Goal: Task Accomplishment & Management: Use online tool/utility

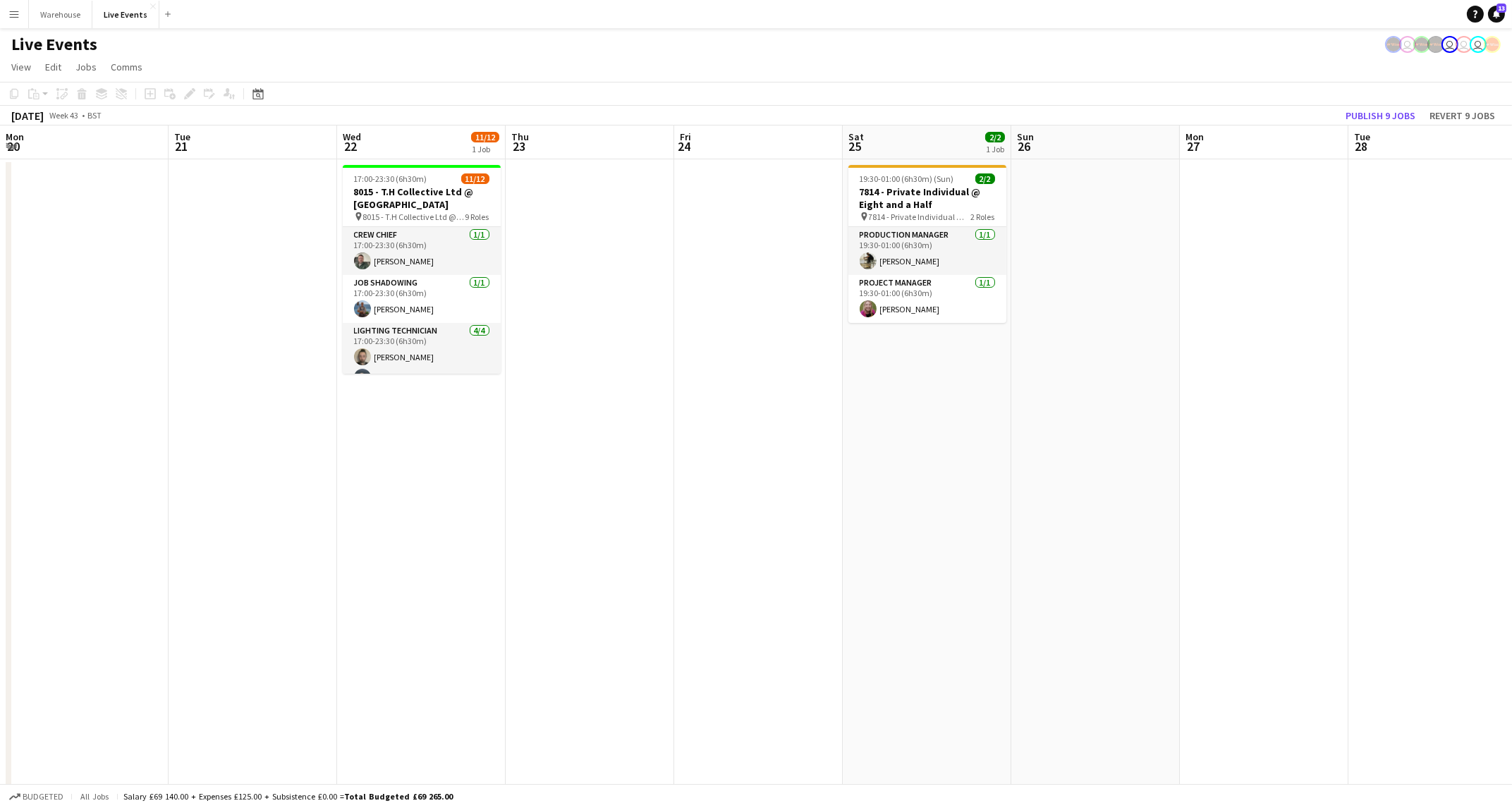
scroll to position [347, 0]
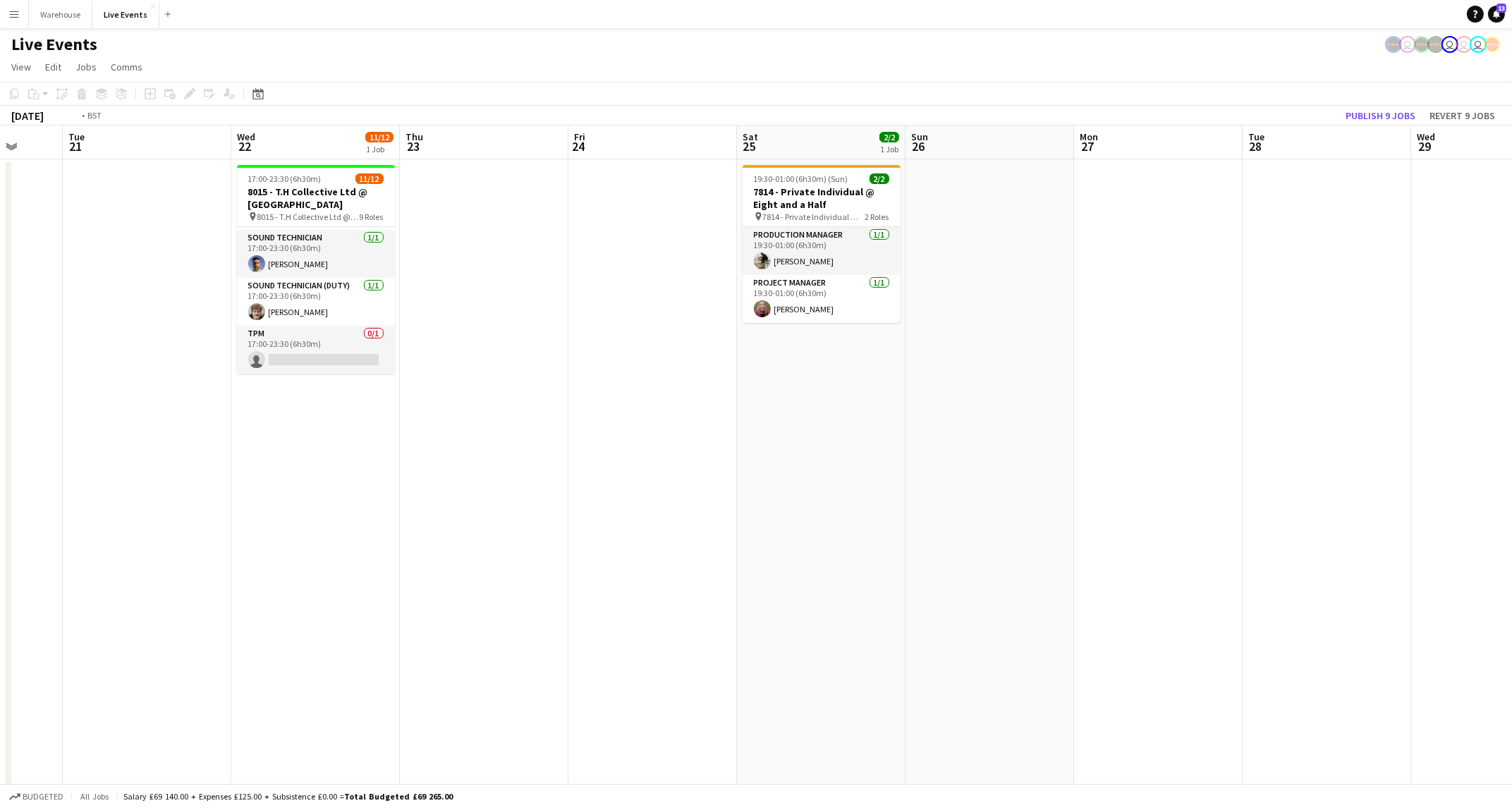
drag, startPoint x: 246, startPoint y: 448, endPoint x: 916, endPoint y: 514, distance: 673.2
click at [916, 514] on app-calendar-viewport "Sat 18 Sun 19 Mon 20 Tue 21 Wed 22 11/12 1 Job Thu 23 Fri 24 Sat 25 2/2 1 Job S…" at bounding box center [756, 799] width 1512 height 1348
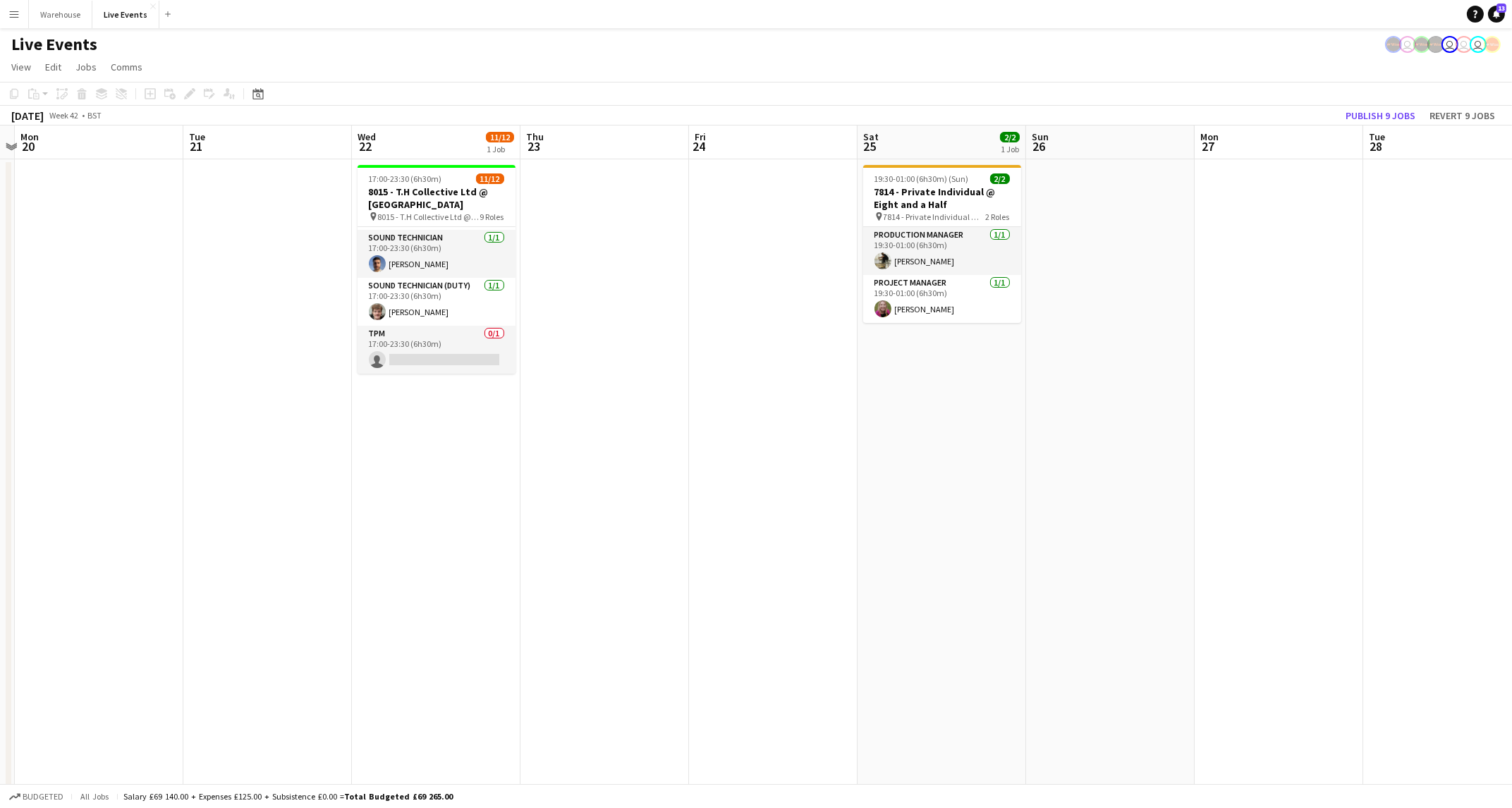
drag, startPoint x: 398, startPoint y: 480, endPoint x: 1042, endPoint y: 529, distance: 645.9
click at [1042, 529] on app-calendar-viewport "Sat 18 Sun 19 Mon 20 Tue 21 Wed 22 11/12 1 Job Thu 23 Fri 24 Sat 25 2/2 1 Job S…" at bounding box center [756, 799] width 1512 height 1348
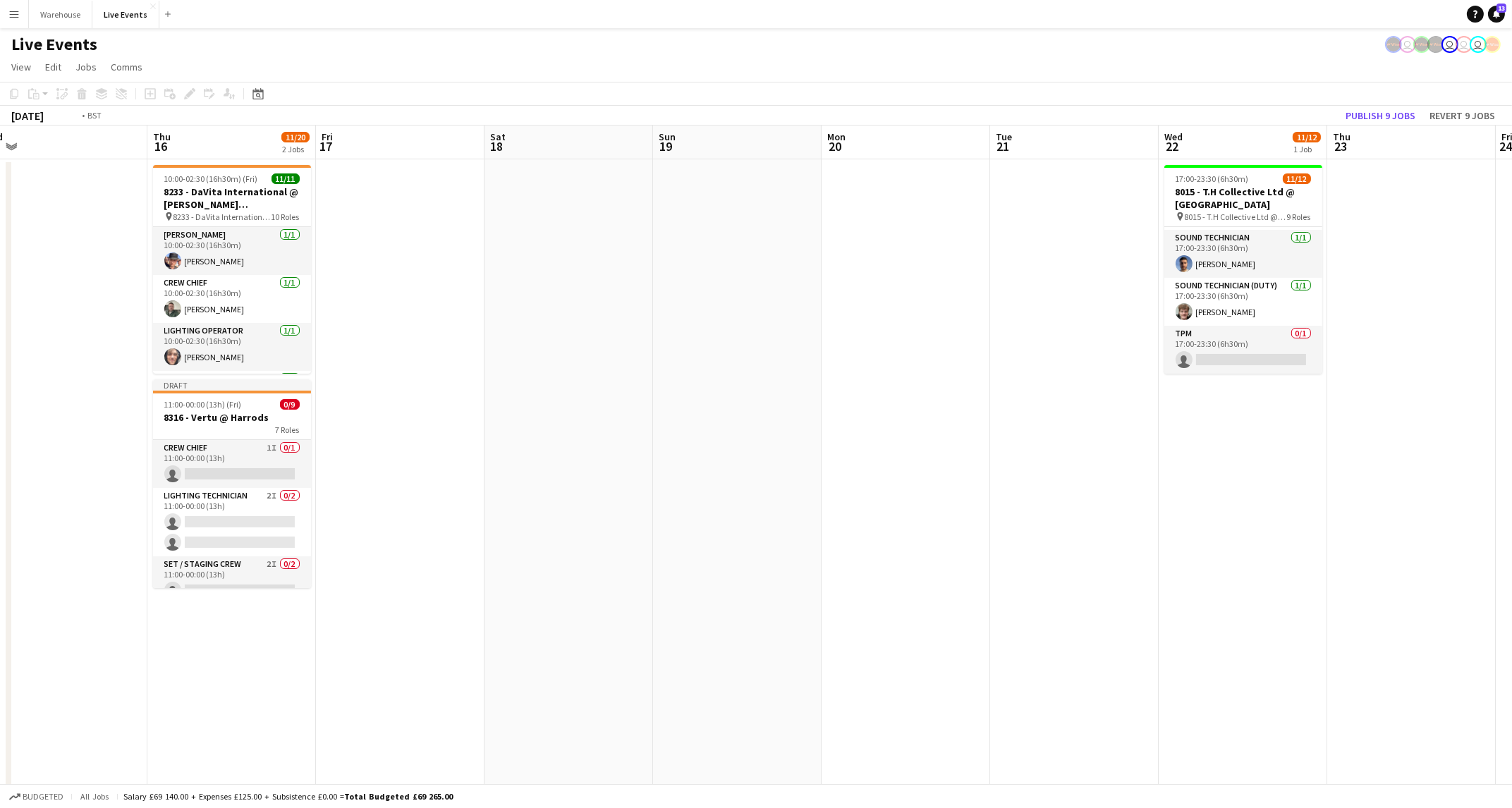
drag, startPoint x: 543, startPoint y: 416, endPoint x: 1374, endPoint y: 445, distance: 831.5
click at [1374, 445] on app-calendar-viewport "Tue 14 Wed 15 Thu 16 11/20 2 Jobs Fri 17 Sat 18 Sun 19 Mon 20 Tue 21 Wed 22 11/…" at bounding box center [756, 799] width 1512 height 1348
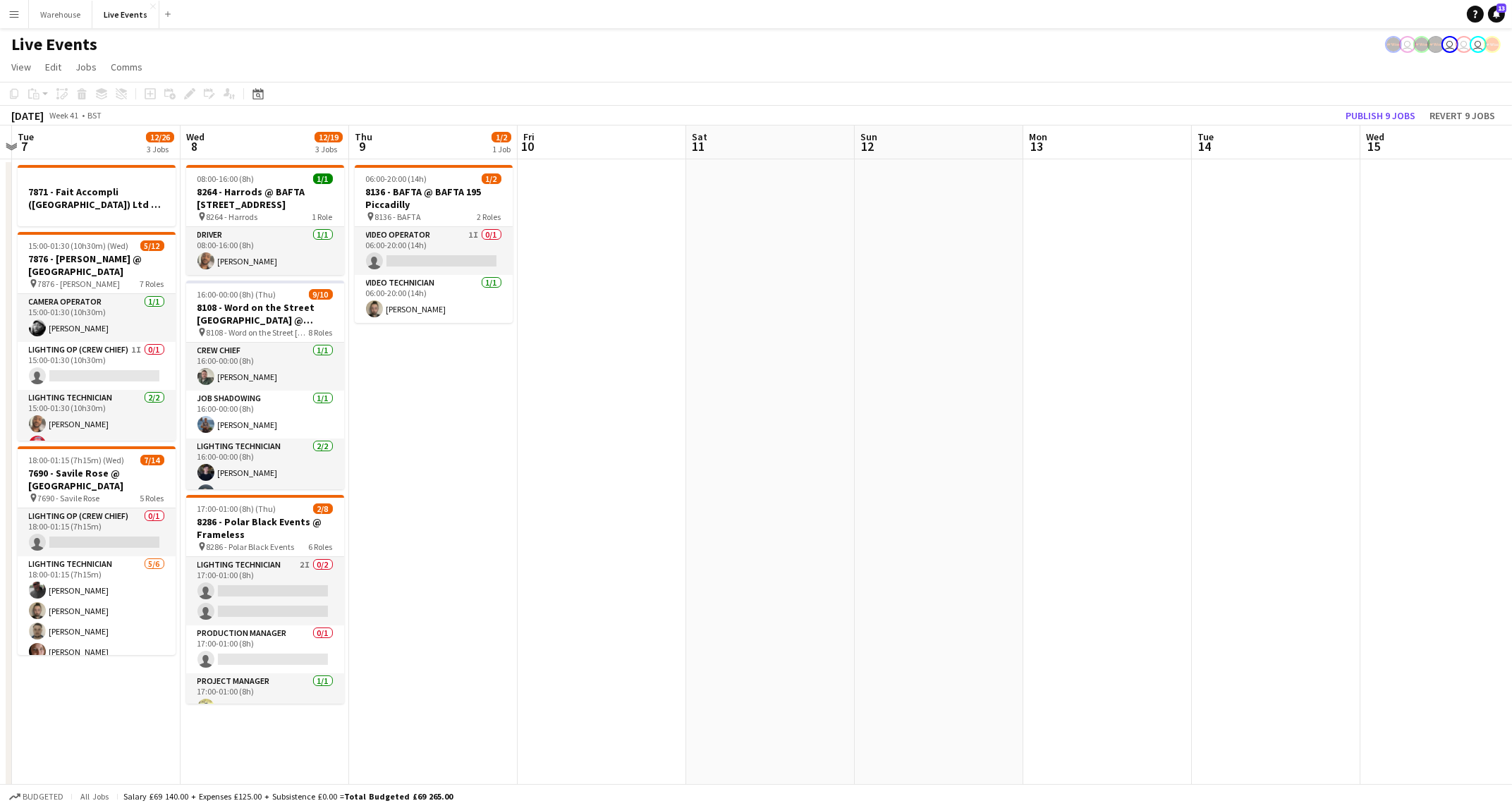
drag, startPoint x: 545, startPoint y: 481, endPoint x: 1269, endPoint y: 498, distance: 724.2
click at [1269, 498] on app-calendar-viewport "Sun 5 Mon 6 Tue 7 12/26 3 Jobs Wed 8 12/19 3 Jobs Thu 9 1/2 1 Job Fri 10 Sat 11…" at bounding box center [756, 799] width 1512 height 1348
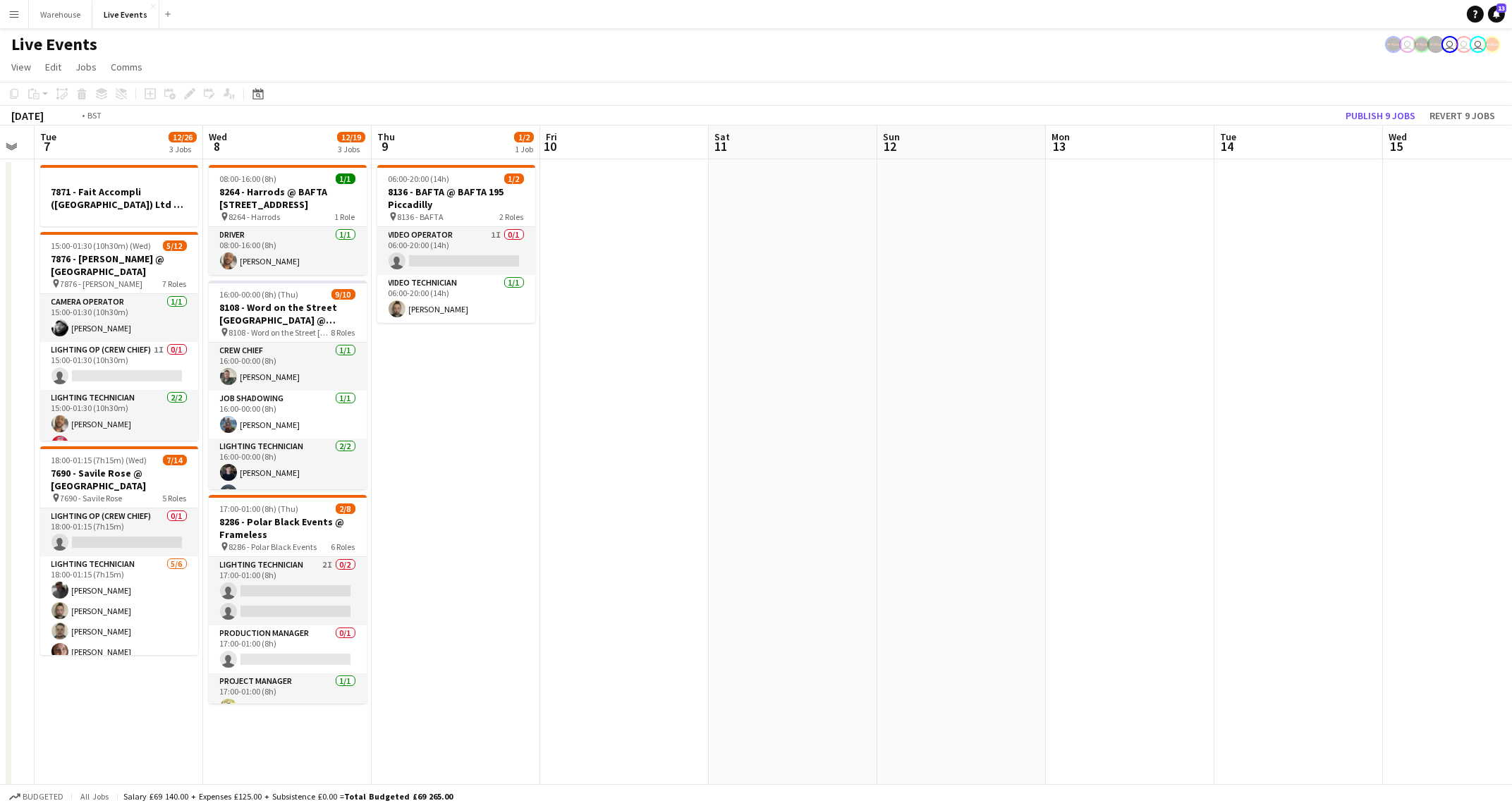
scroll to position [0, 323]
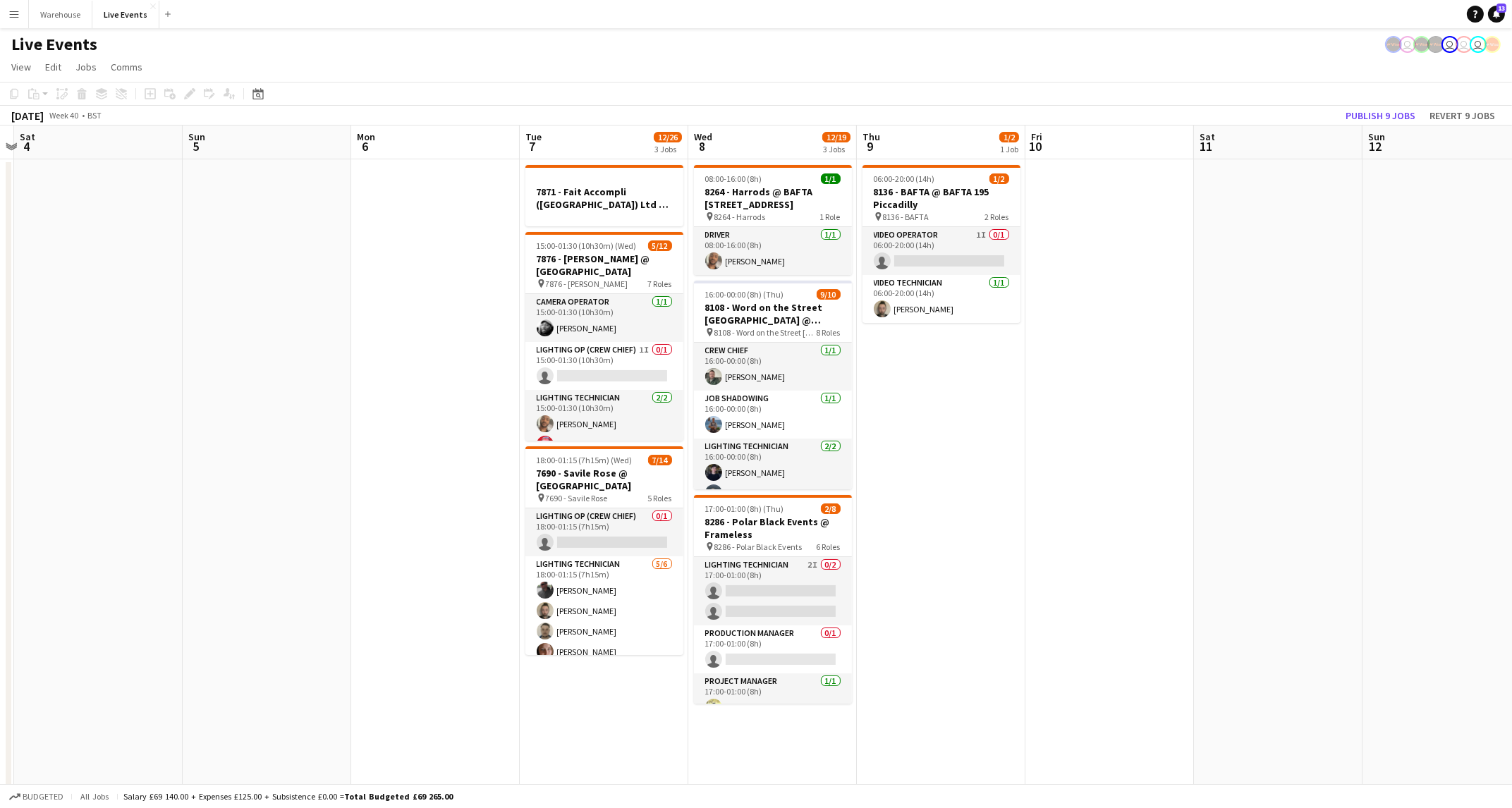
drag, startPoint x: 832, startPoint y: 512, endPoint x: 1302, endPoint y: 526, distance: 470.2
click at [1302, 526] on app-calendar-viewport "Thu 2 28/34 3 Jobs Fri 3 Sat 4 Sun 5 Mon 6 Tue 7 12/26 3 Jobs Wed 8 12/19 3 Job…" at bounding box center [756, 799] width 1512 height 1348
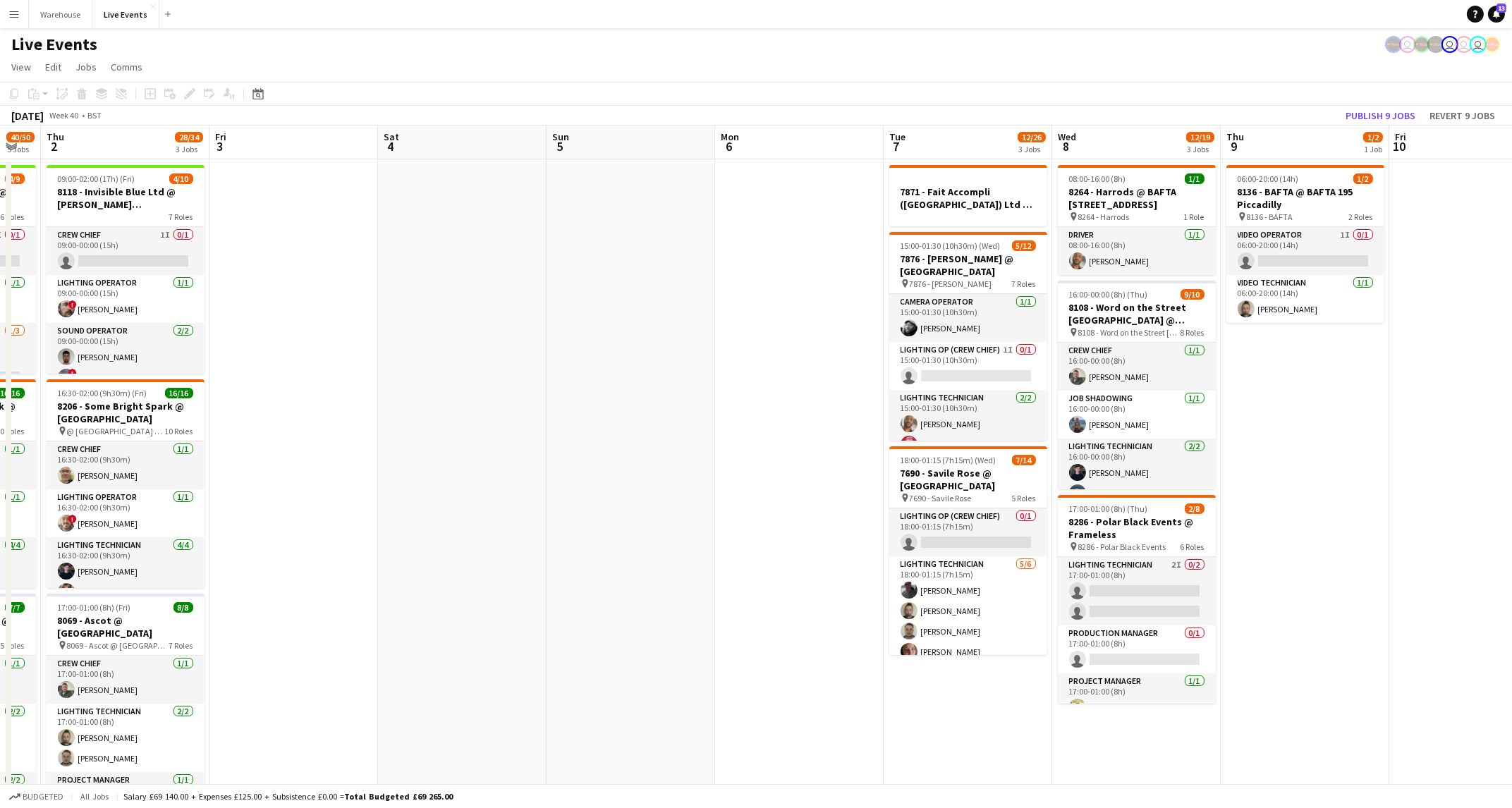
drag, startPoint x: 404, startPoint y: 528, endPoint x: 1106, endPoint y: 540, distance: 702.1
click at [1106, 540] on app-calendar-viewport "Tue 30 30/32 4 Jobs Wed 1 40/50 5 Jobs Thu 2 28/34 3 Jobs Fri 3 Sat 4 Sun 5 Mon…" at bounding box center [756, 799] width 1512 height 1348
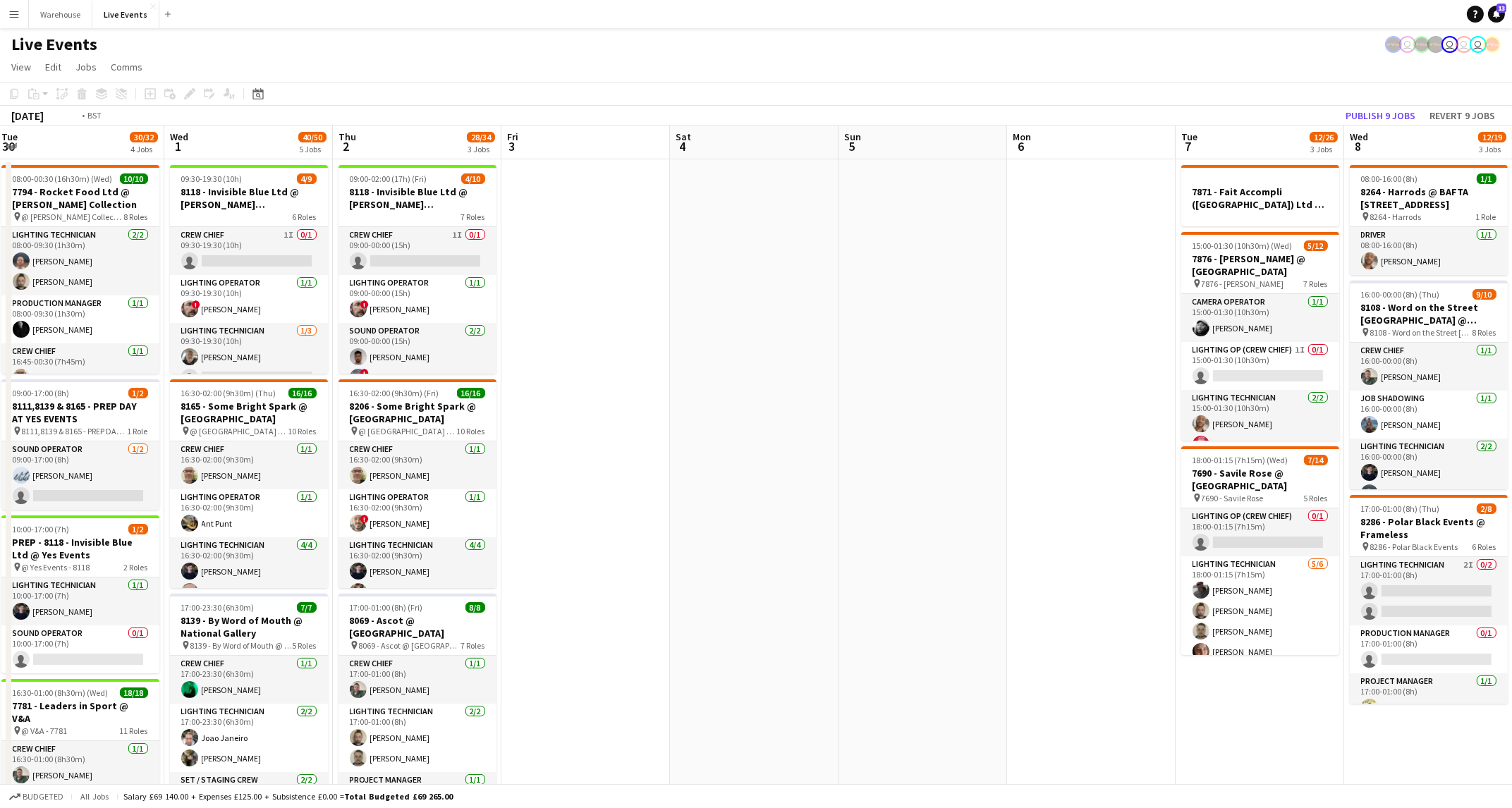
scroll to position [0, 405]
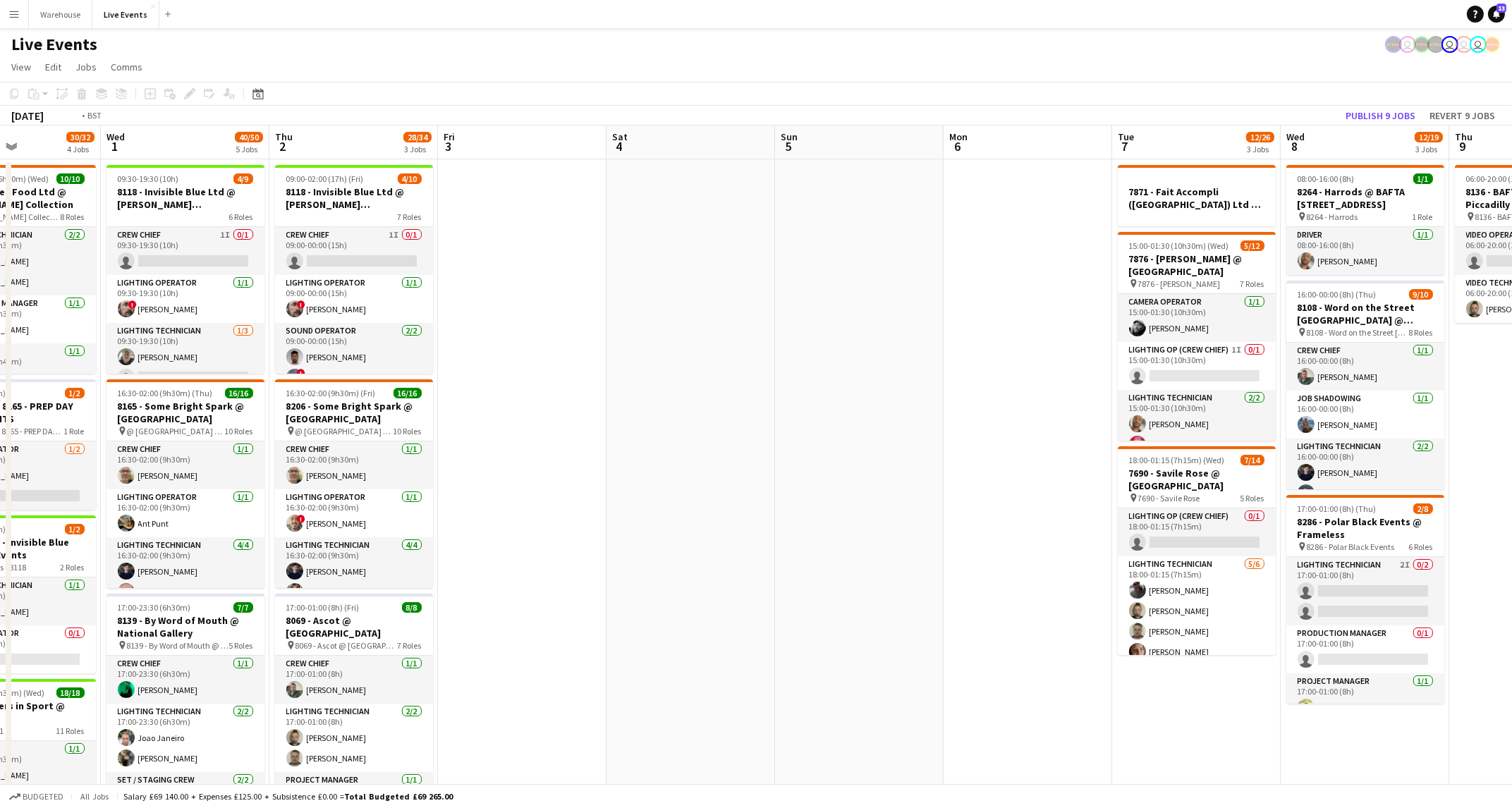
drag, startPoint x: 877, startPoint y: 528, endPoint x: 1273, endPoint y: 558, distance: 397.1
click at [1273, 558] on app-calendar-viewport "Sun 28 Mon 29 5/5 2 Jobs Tue 30 30/32 4 Jobs Wed 1 40/50 5 Jobs Thu 2 28/34 3 J…" at bounding box center [756, 799] width 1512 height 1348
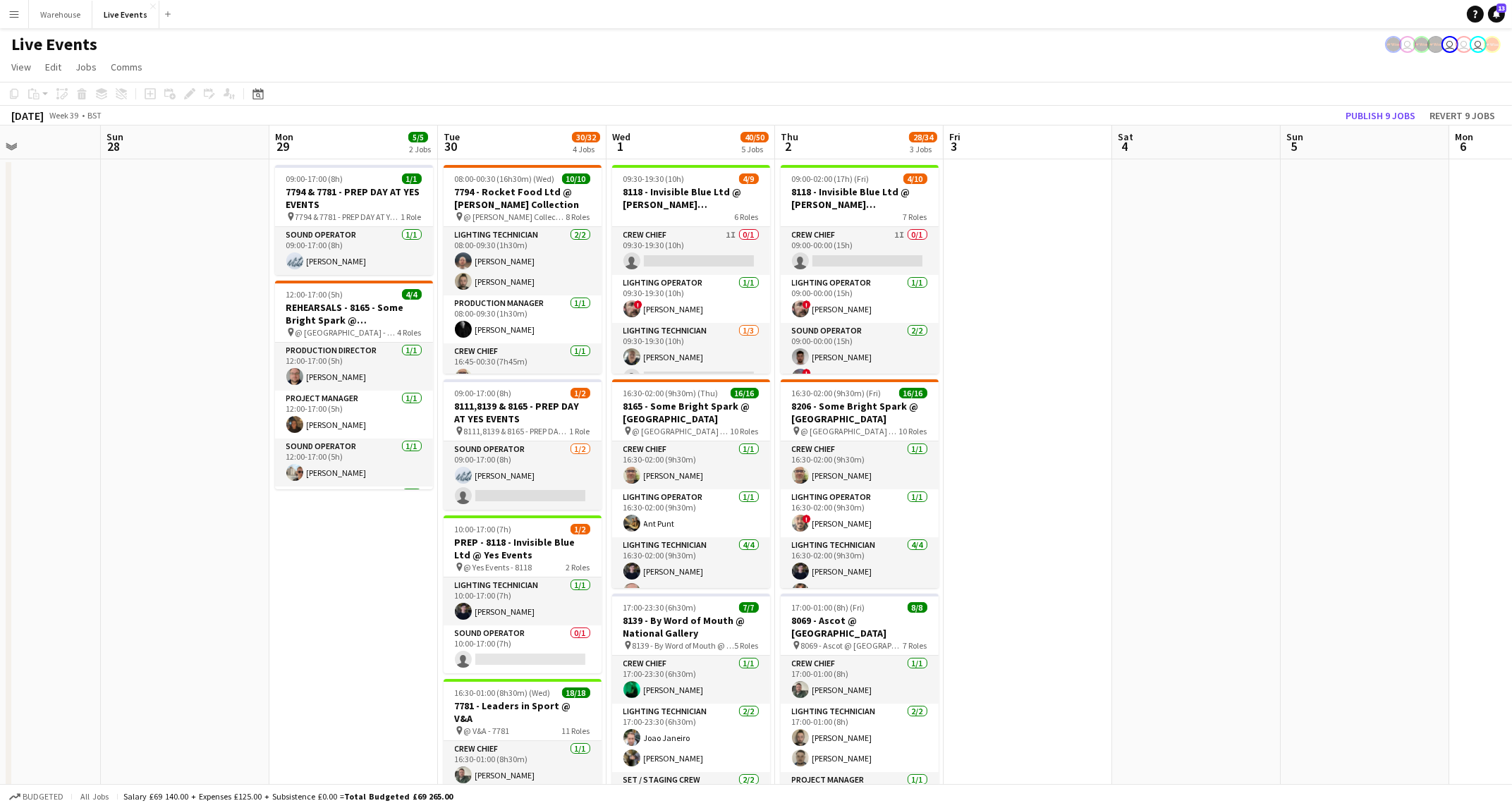
scroll to position [0, 0]
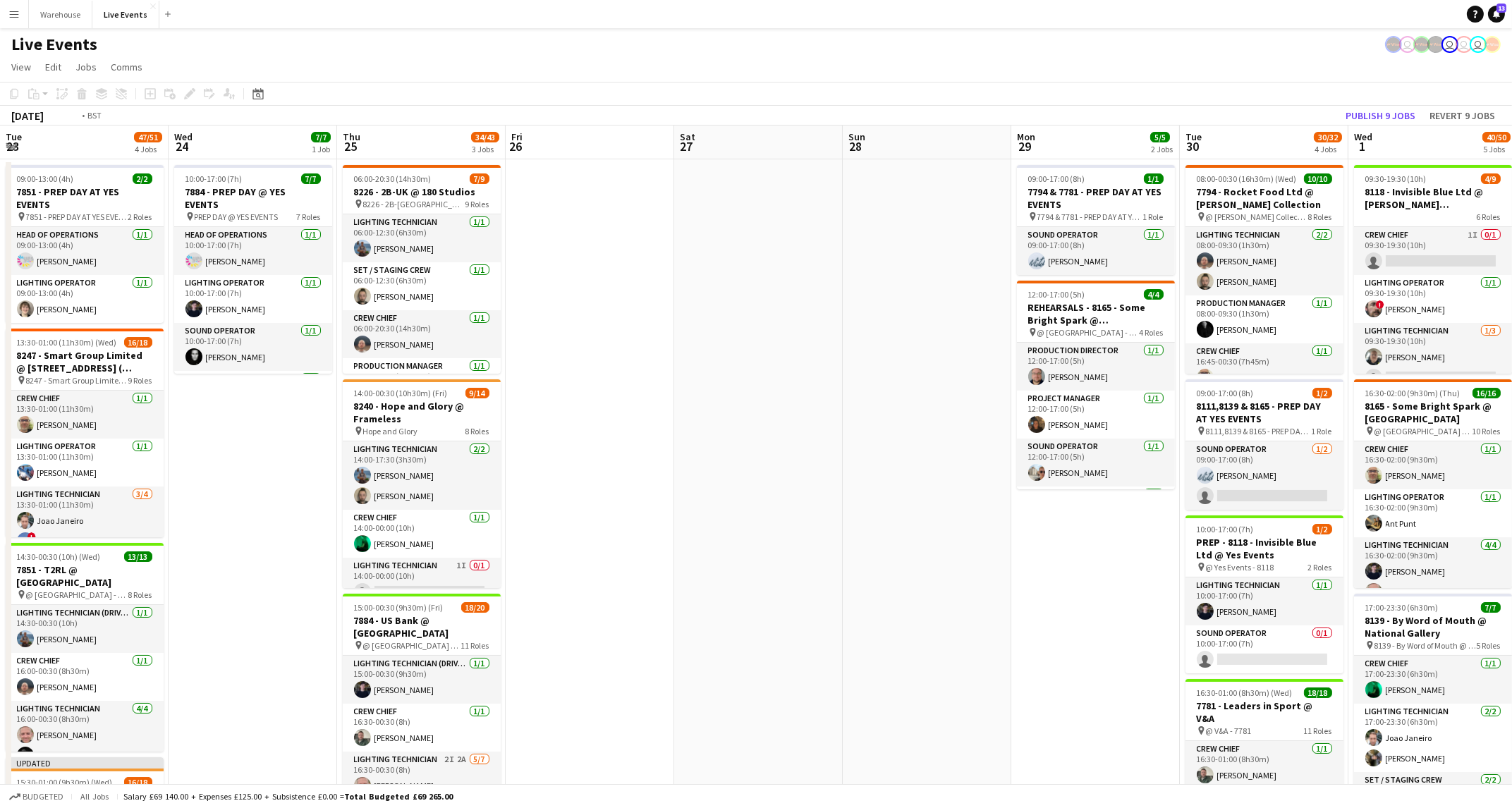
drag, startPoint x: 379, startPoint y: 563, endPoint x: 1475, endPoint y: 552, distance: 1096.1
click at [1475, 552] on app-calendar-viewport "Tue 23 47/51 4 Jobs Wed 24 7/7 1 Job Thu 25 34/43 3 Jobs Fri 26 Sat 27 Sun 28 M…" at bounding box center [756, 799] width 1512 height 1348
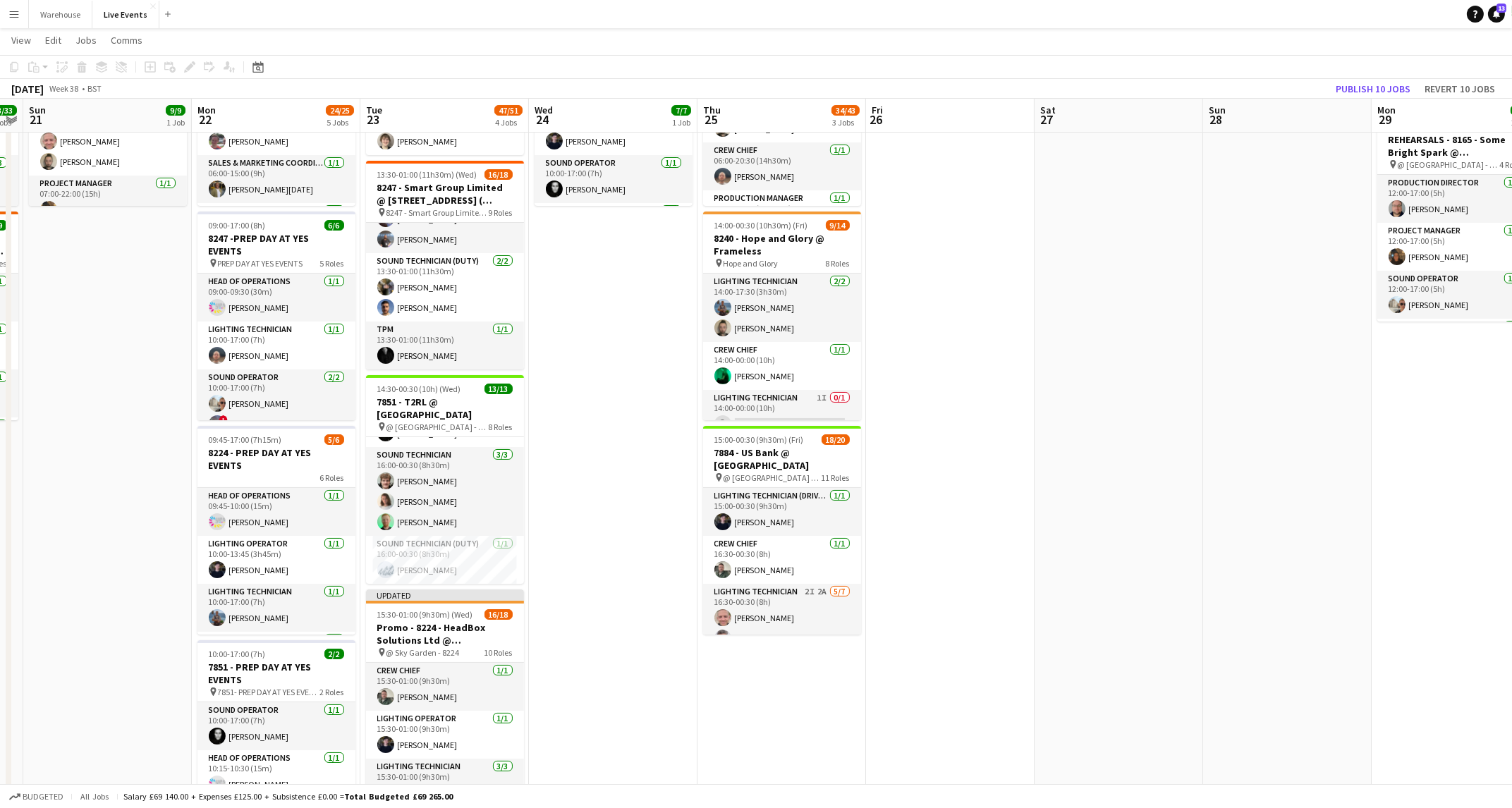
scroll to position [0, 312]
drag, startPoint x: 573, startPoint y: 551, endPoint x: 561, endPoint y: 552, distance: 12.0
click at [561, 552] on app-calendar-viewport "Fri 19 15/15 3 Jobs Sat 20 33/33 2 Jobs Sun 21 9/9 1 Job Mon 22 24/25 5 Jobs Tu…" at bounding box center [756, 597] width 1512 height 1417
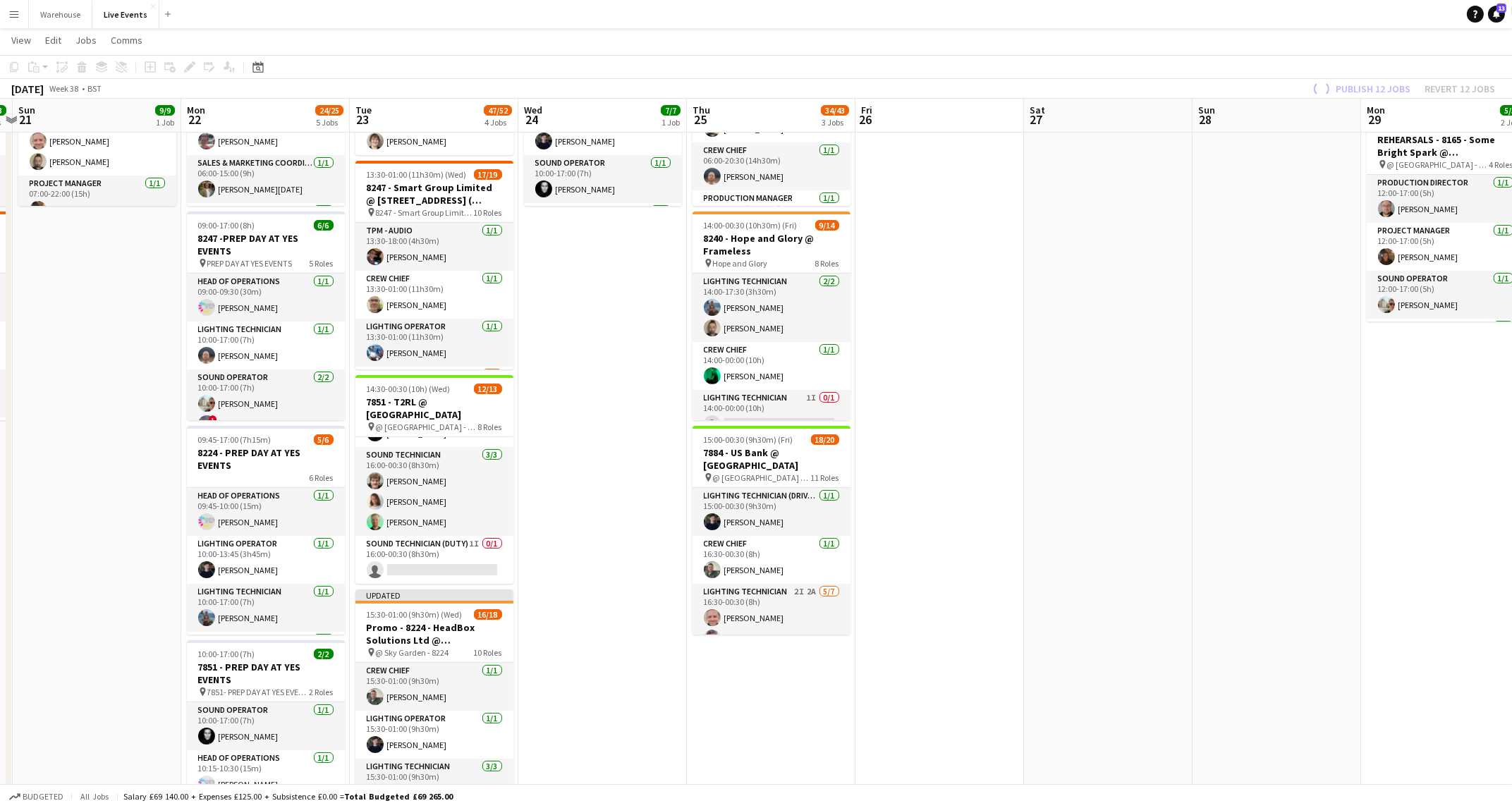
click at [561, 552] on app-date-cell "10:00-17:00 (7h) 7/7 7884 - PREP DAY @ YES EVENTS pin PREP DAY @ YES EVENTS 7 R…" at bounding box center [602, 648] width 168 height 1314
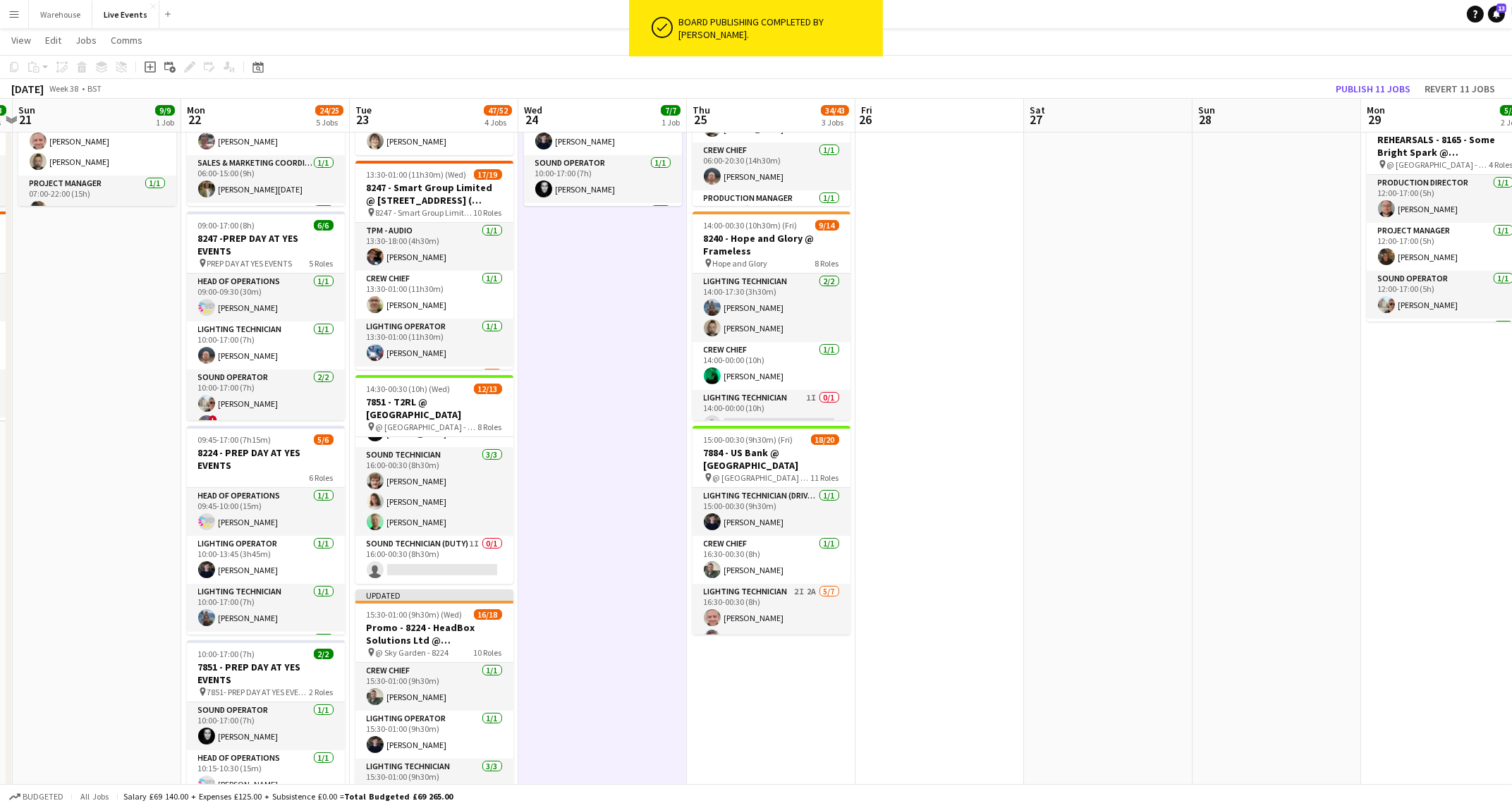
click at [561, 552] on app-date-cell "10:00-17:00 (7h) 7/7 7884 - PREP DAY @ YES EVENTS pin PREP DAY @ YES EVENTS 7 R…" at bounding box center [602, 648] width 168 height 1314
drag, startPoint x: 565, startPoint y: 545, endPoint x: 495, endPoint y: 428, distance: 136.3
click at [499, 434] on app-calendar-viewport "Fri 19 15/15 3 Jobs Sat 20 33/33 2 Jobs Sun 21 9/9 1 Job Mon 22 24/25 5 Jobs Tu…" at bounding box center [756, 597] width 1512 height 1417
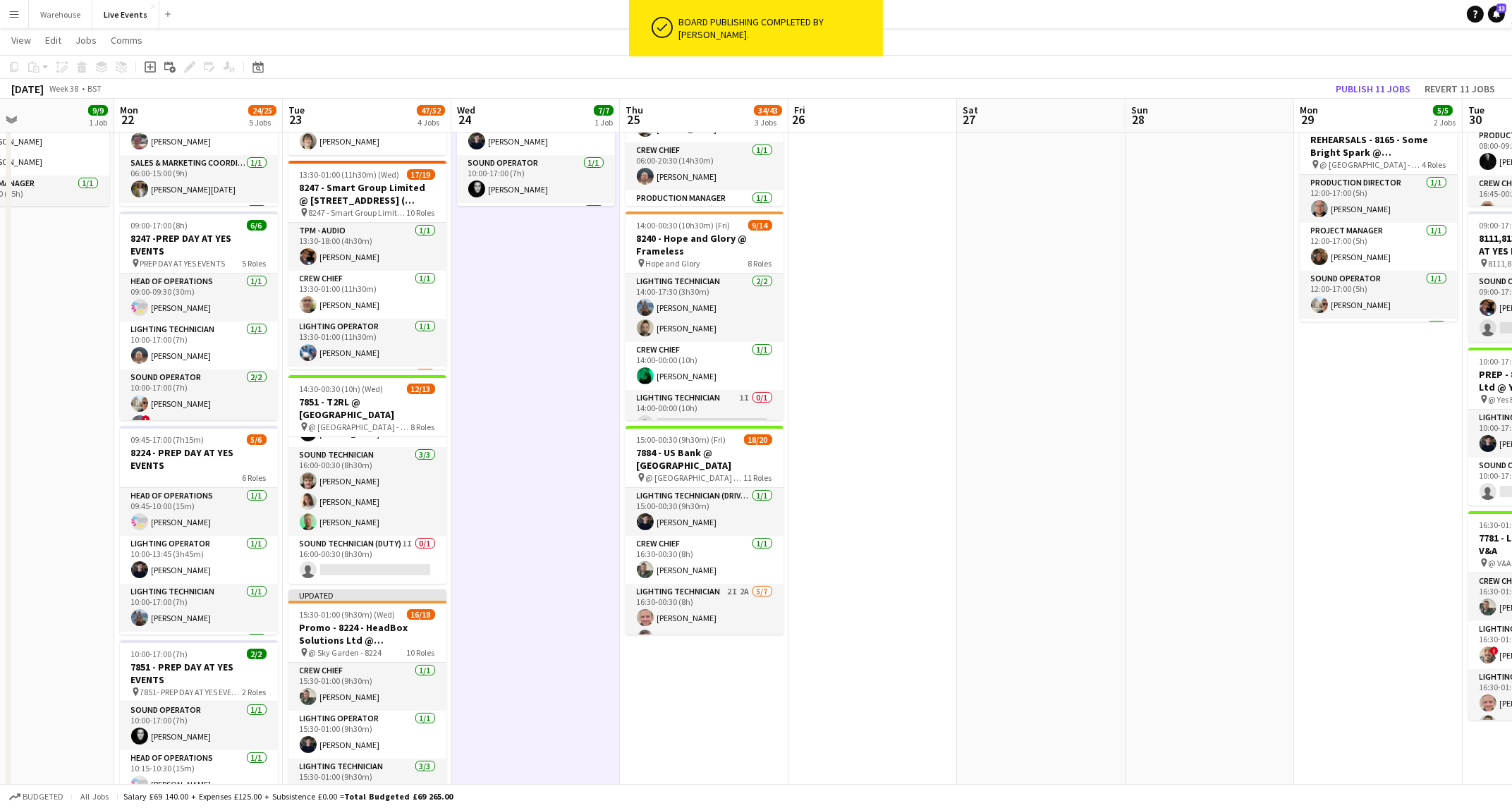
scroll to position [0, 0]
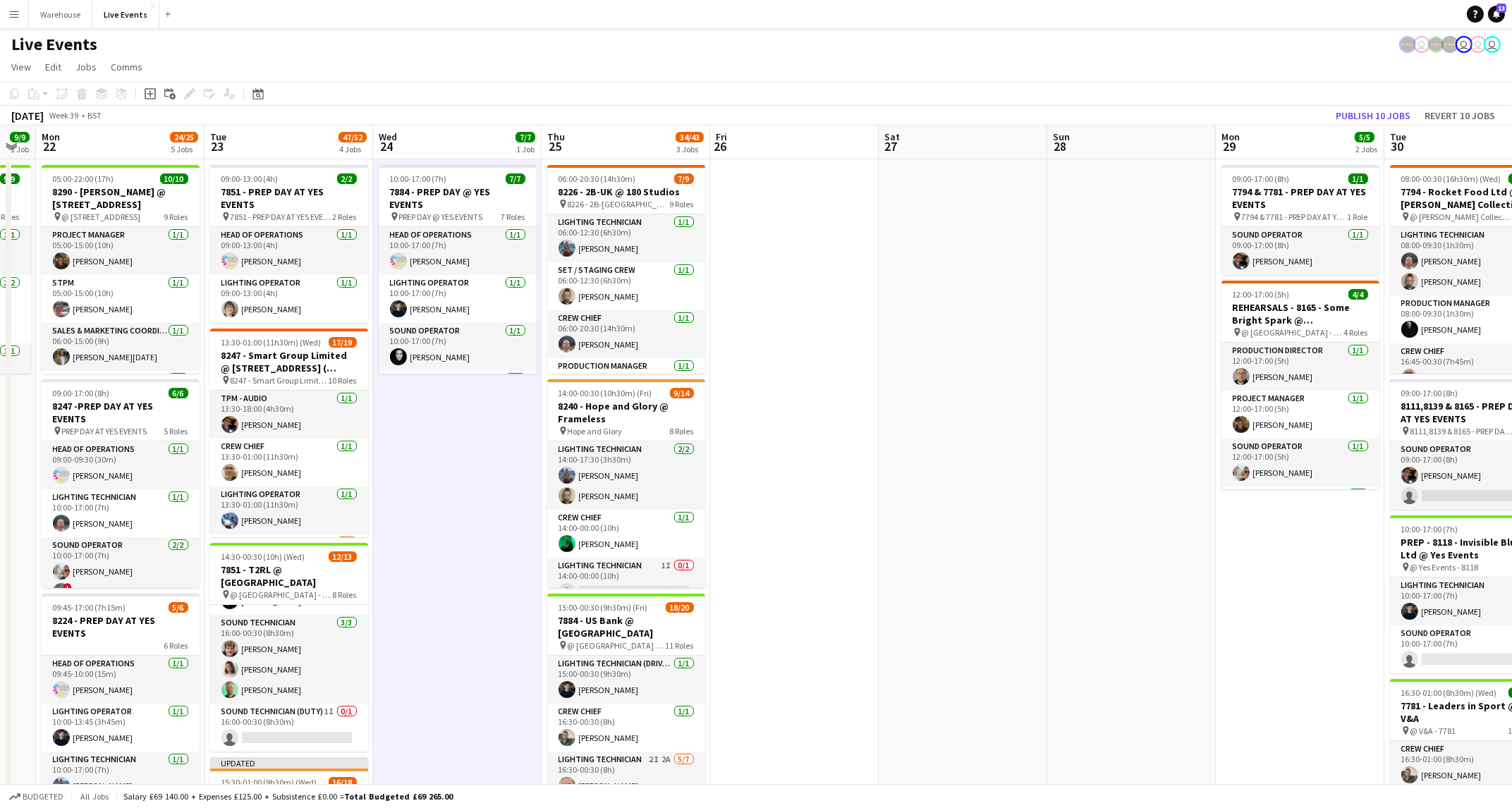
drag, startPoint x: 1022, startPoint y: 573, endPoint x: 605, endPoint y: 578, distance: 417.0
click at [605, 578] on app-calendar-viewport "Fri 19 15/15 3 Jobs Sat 20 33/33 2 Jobs Sun 21 9/9 1 Job Mon 22 24/25 5 Jobs Tu…" at bounding box center [756, 799] width 1512 height 1348
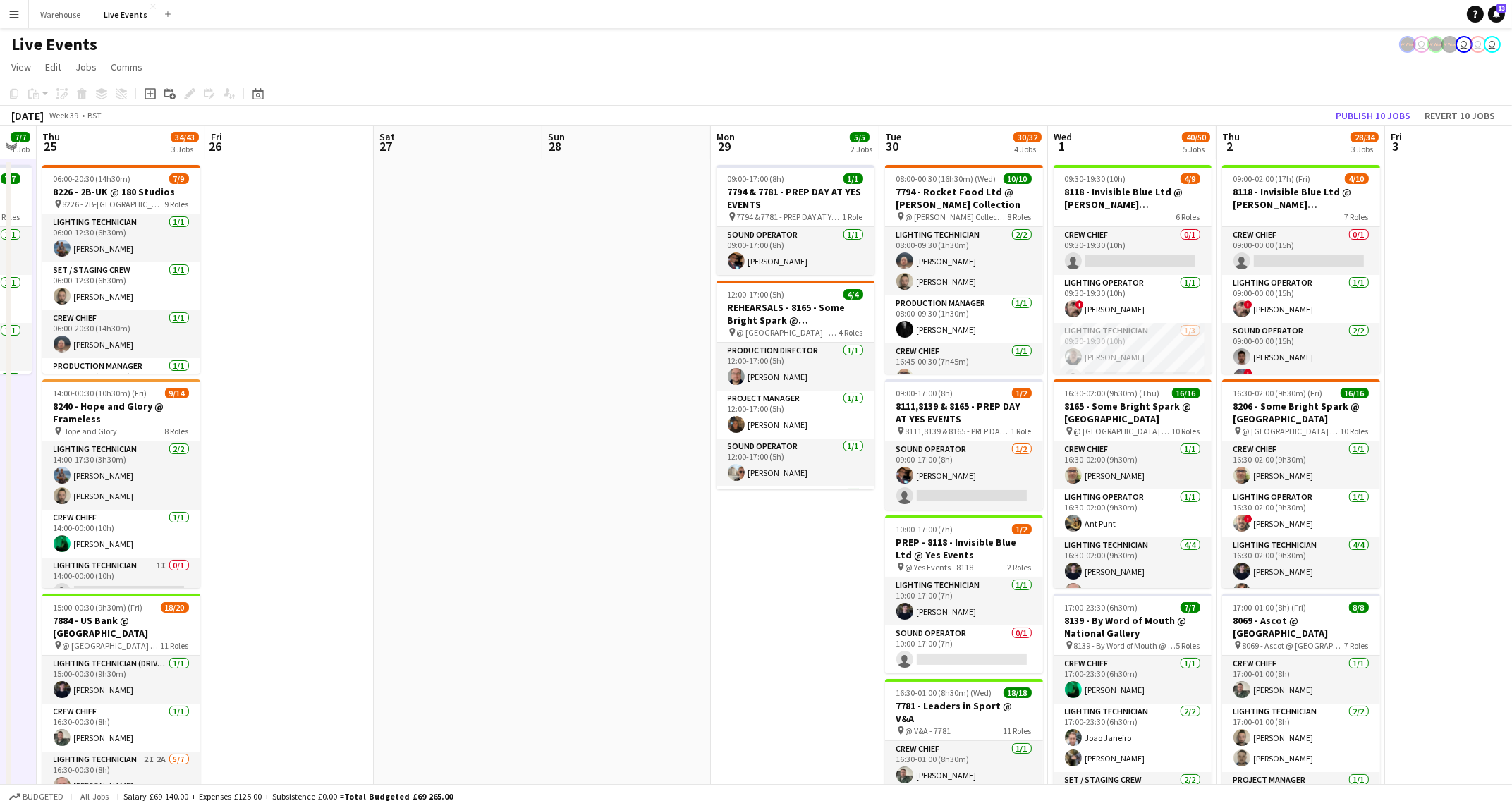
scroll to position [0, 647]
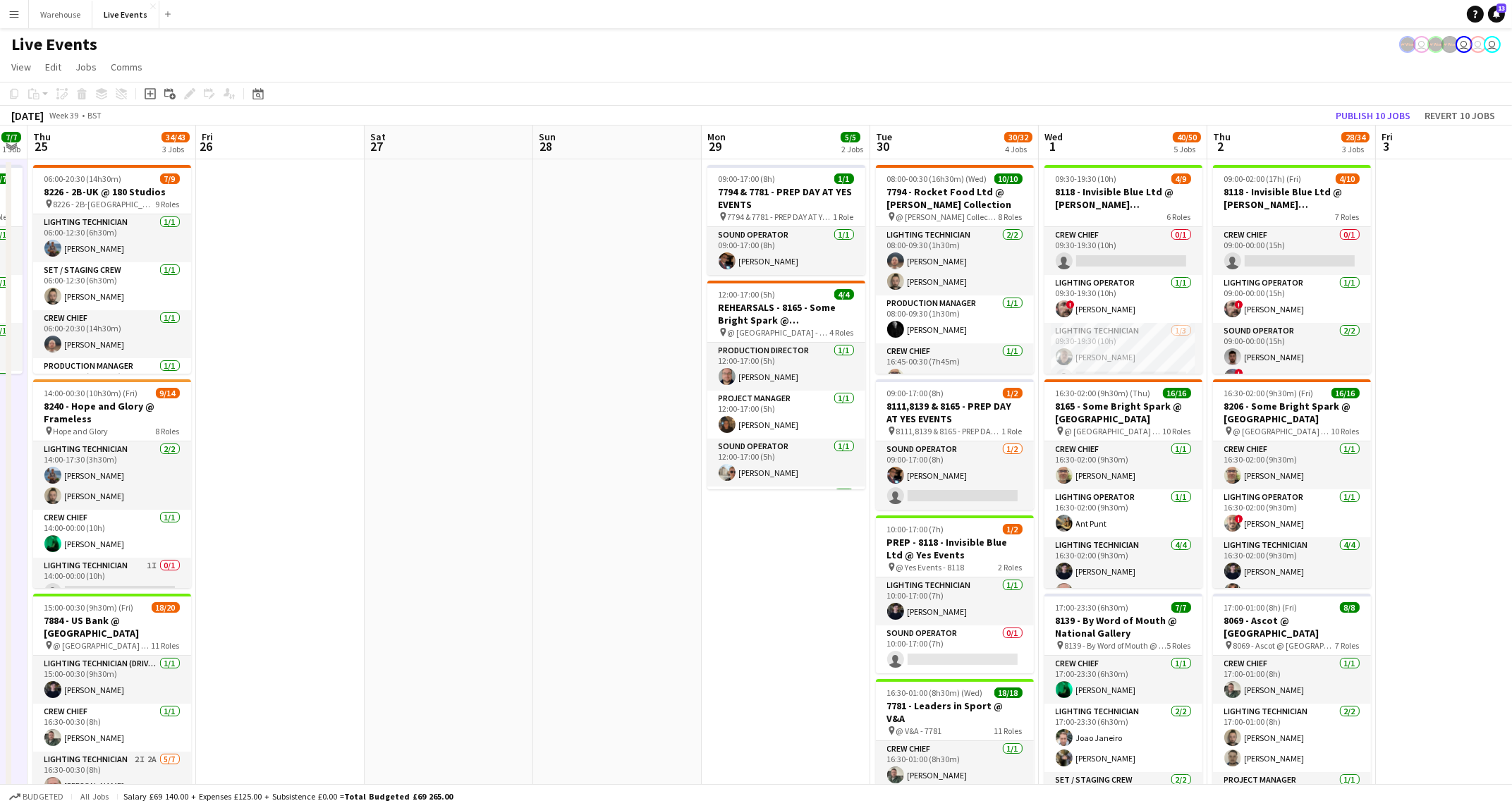
drag, startPoint x: 950, startPoint y: 651, endPoint x: 773, endPoint y: 651, distance: 177.0
click at [773, 651] on app-calendar-viewport "Sun 21 9/9 1 Job Mon 22 24/25 5 Jobs Tue 23 47/52 4 Jobs Wed 24 7/7 1 Job Thu 2…" at bounding box center [756, 799] width 1512 height 1348
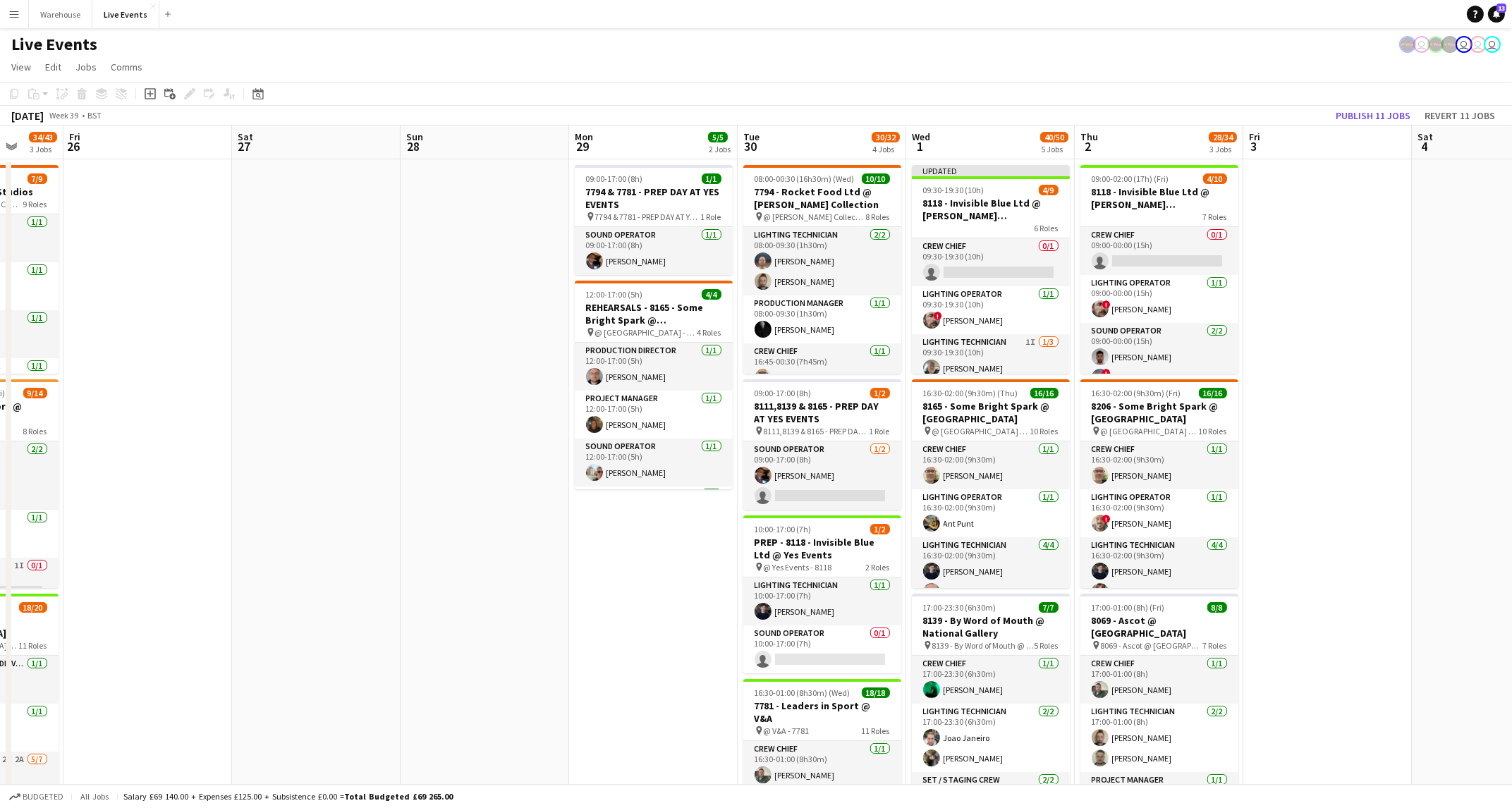
scroll to position [0, 469]
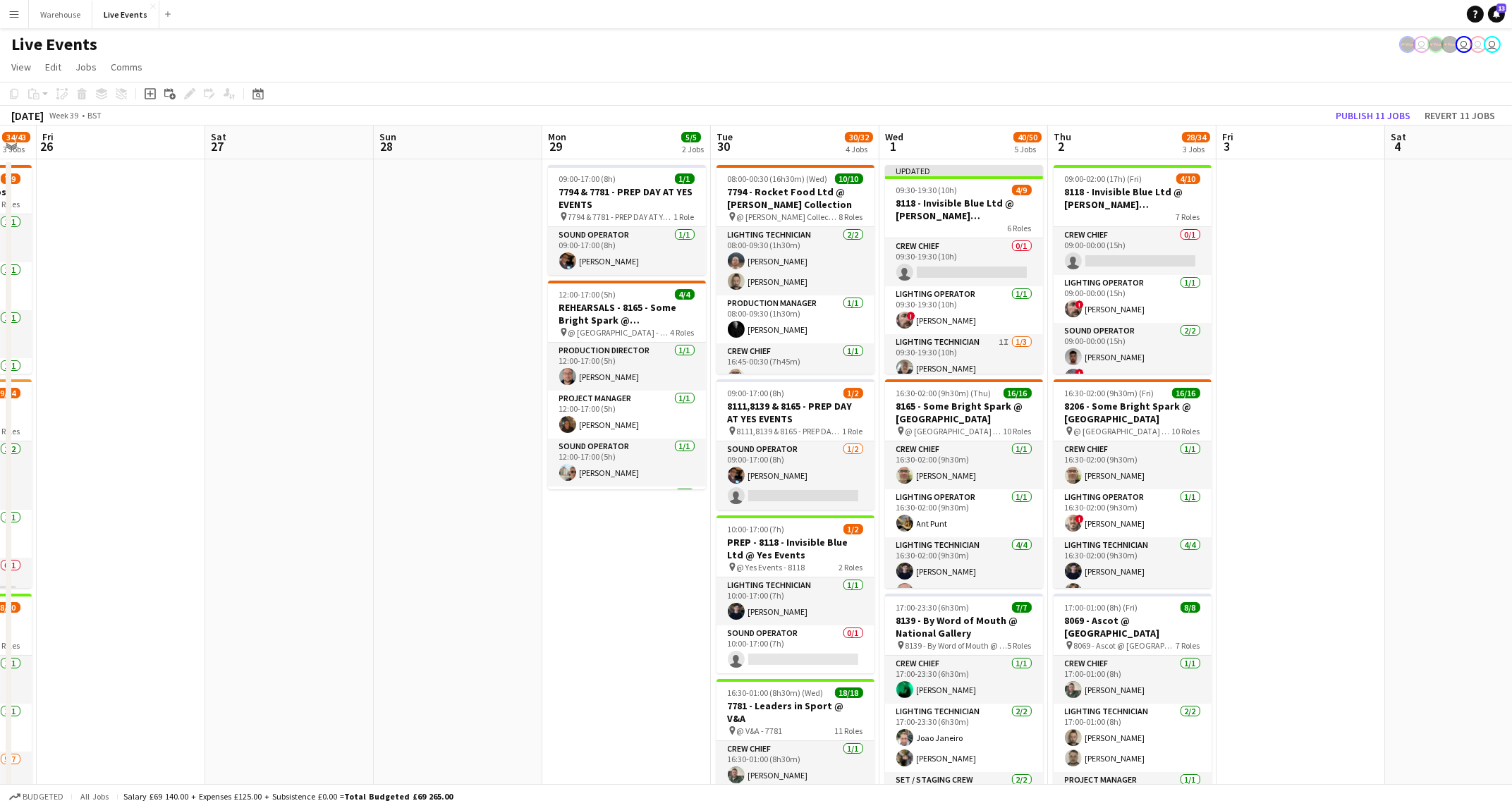
drag, startPoint x: 794, startPoint y: 548, endPoint x: 634, endPoint y: 557, distance: 160.3
click at [635, 557] on app-calendar-viewport "Tue 23 47/52 4 Jobs Wed 24 7/7 1 Job Thu 25 34/43 3 Jobs Fri 26 Sat 27 Sun 28 M…" at bounding box center [756, 799] width 1512 height 1348
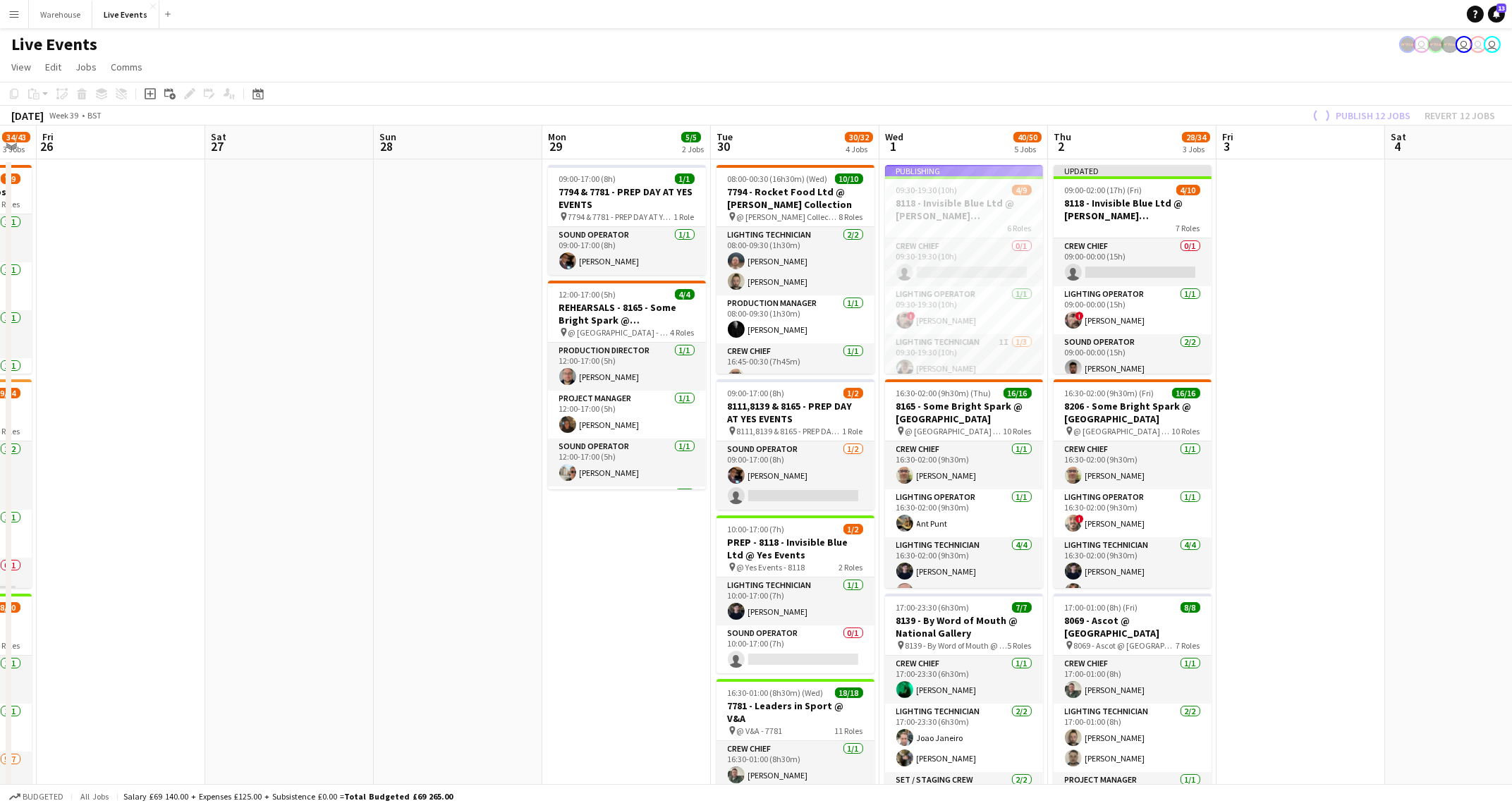
scroll to position [0, 467]
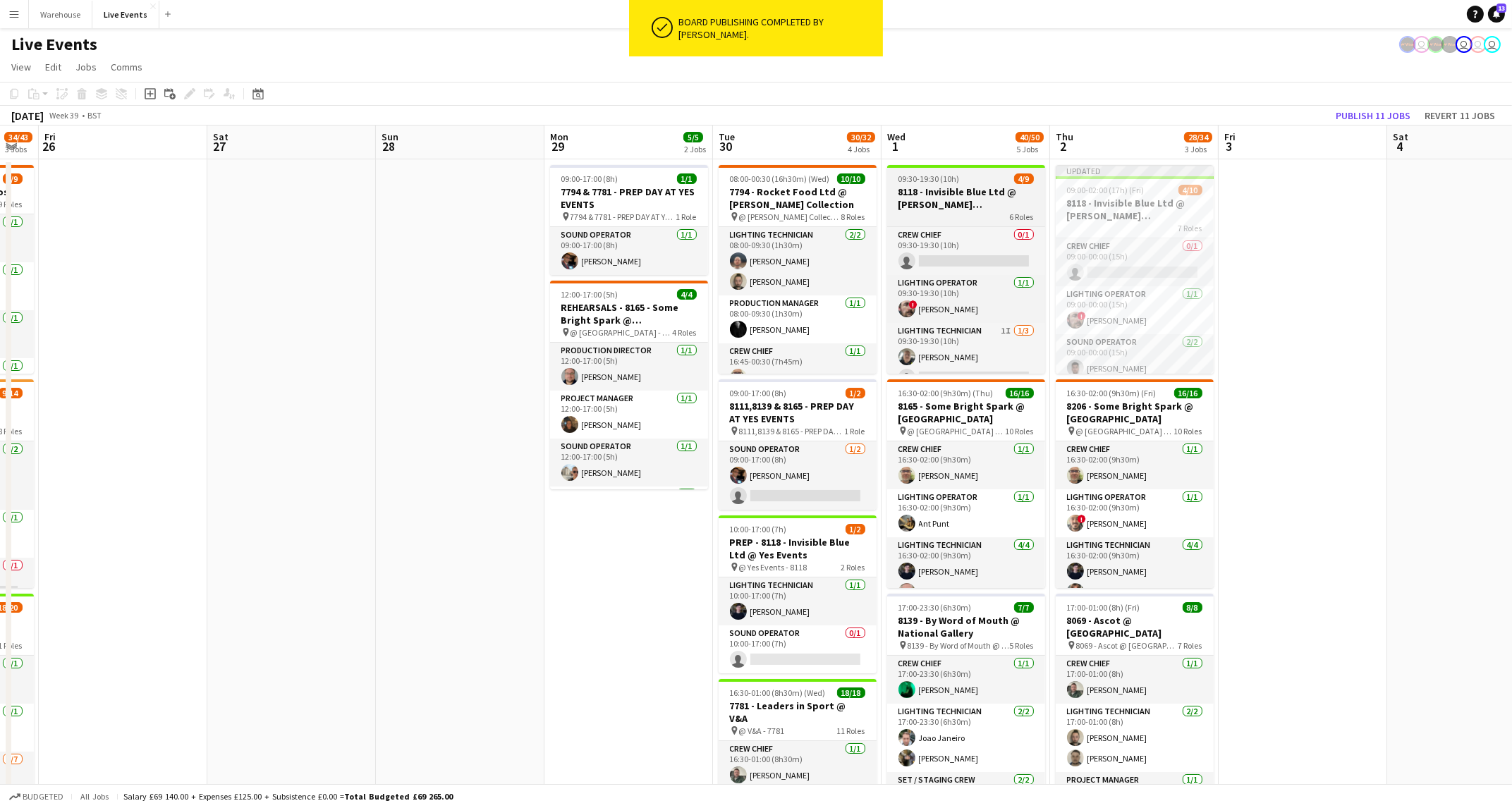
drag, startPoint x: 1036, startPoint y: 271, endPoint x: 1038, endPoint y: 287, distance: 16.1
click at [1038, 287] on app-job-card "09:30-19:30 (10h) 4/9 8118 - Invisible Blue Ltd @ [PERSON_NAME] Modern 6 Roles …" at bounding box center [966, 269] width 158 height 209
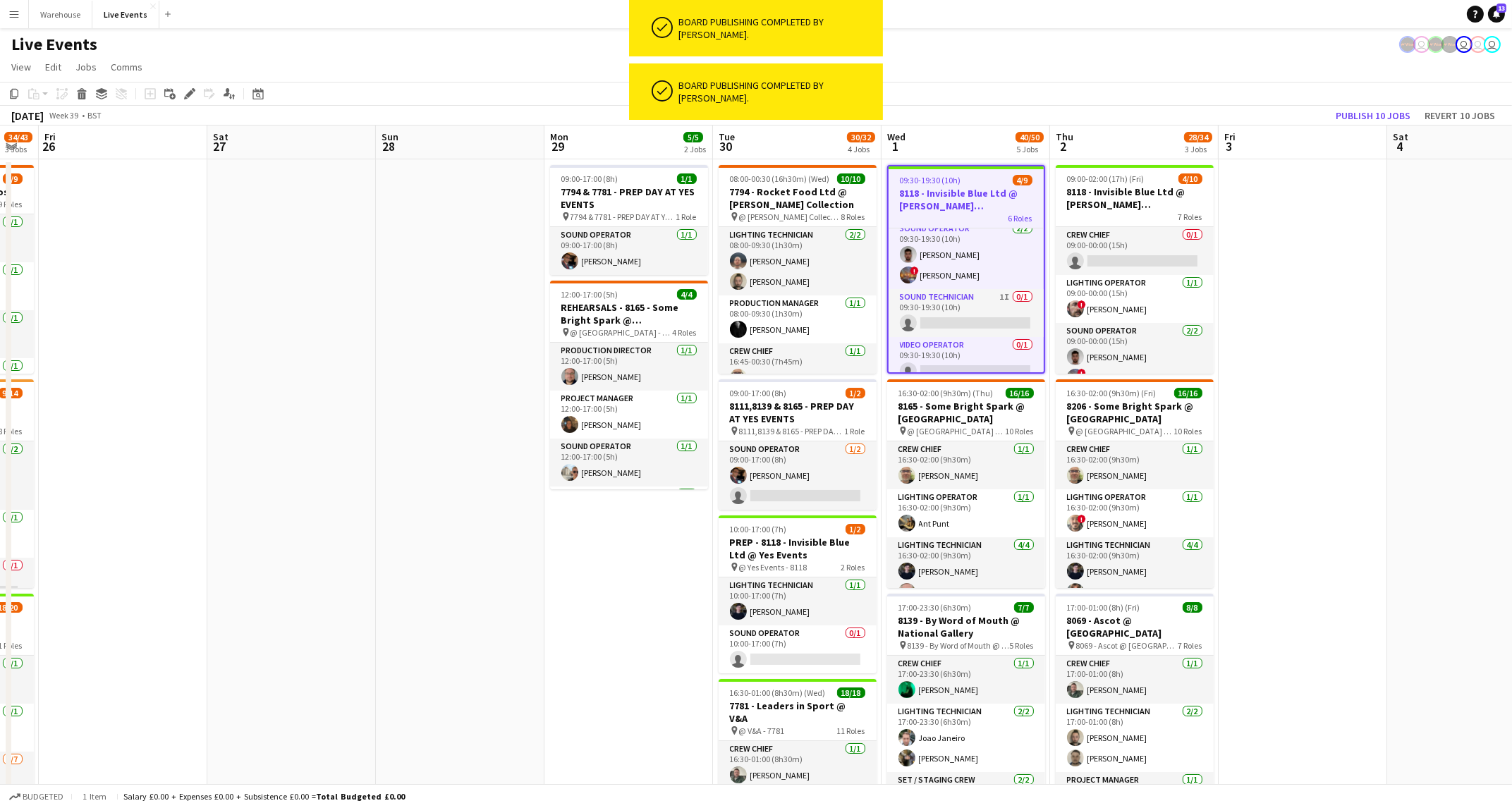
scroll to position [203, 0]
